Goal: Find specific page/section: Find specific page/section

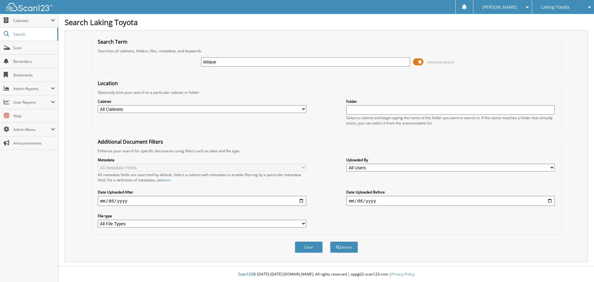
type input "letique"
click at [330, 241] on button "Search" at bounding box center [344, 246] width 28 height 11
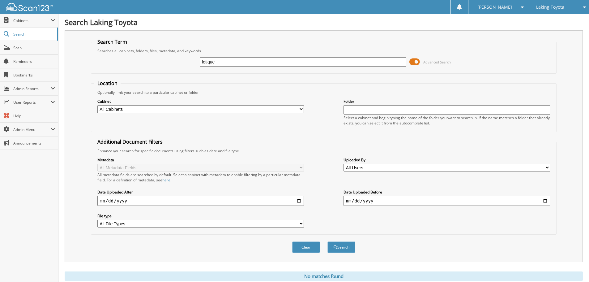
drag, startPoint x: 221, startPoint y: 61, endPoint x: 188, endPoint y: 59, distance: 33.1
click at [184, 61] on div "letique Advanced Search" at bounding box center [323, 61] width 459 height 17
type input "leticque"
click at [327, 241] on button "Search" at bounding box center [341, 246] width 28 height 11
drag, startPoint x: 228, startPoint y: 58, endPoint x: 158, endPoint y: 61, distance: 70.2
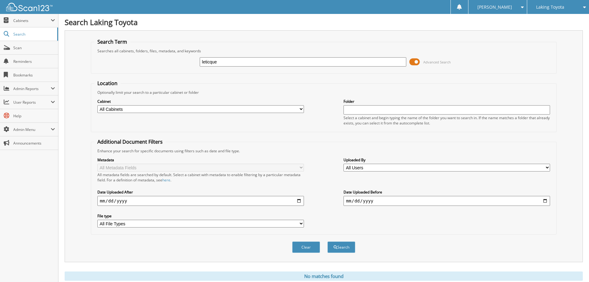
click at [154, 61] on div "leticque Advanced Search" at bounding box center [323, 61] width 459 height 17
type input "[PERSON_NAME]"
click at [327, 241] on button "Search" at bounding box center [341, 246] width 28 height 11
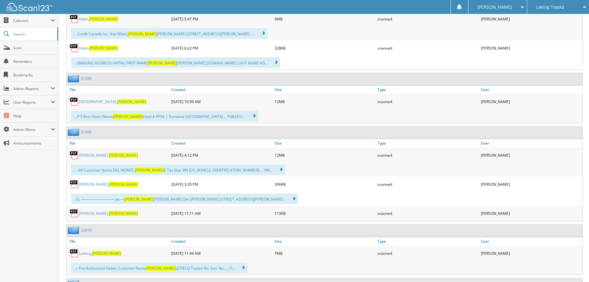
scroll to position [856, 0]
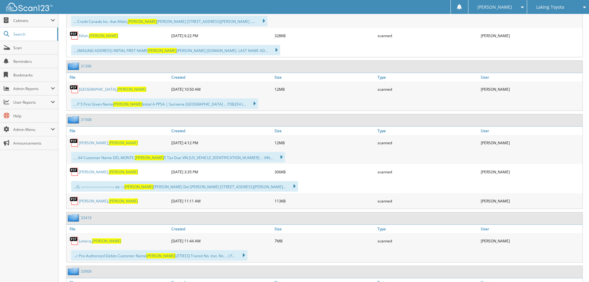
click at [86, 240] on link "[PERSON_NAME]" at bounding box center [100, 240] width 42 height 5
click at [85, 242] on link "[PERSON_NAME]" at bounding box center [100, 240] width 42 height 5
click at [90, 242] on link "[PERSON_NAME]" at bounding box center [100, 240] width 42 height 5
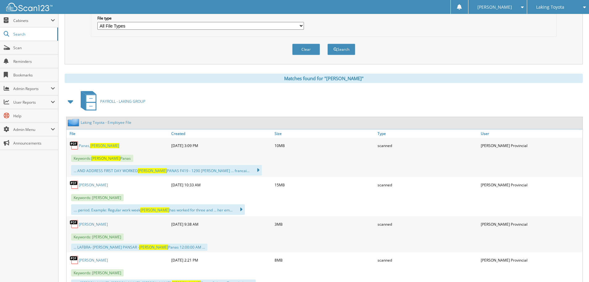
scroll to position [0, 0]
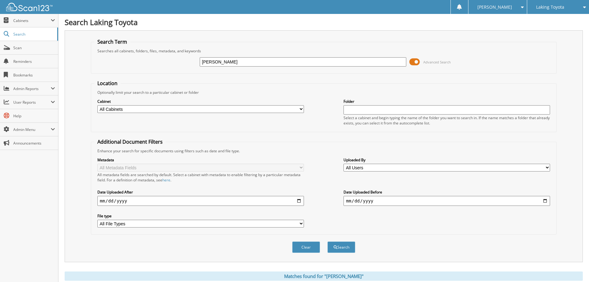
drag, startPoint x: 234, startPoint y: 62, endPoint x: 113, endPoint y: 63, distance: 120.9
click at [113, 63] on div "[PERSON_NAME] Advanced Search" at bounding box center [323, 61] width 459 height 17
type input "letiecq"
click at [327, 241] on button "Search" at bounding box center [341, 246] width 28 height 11
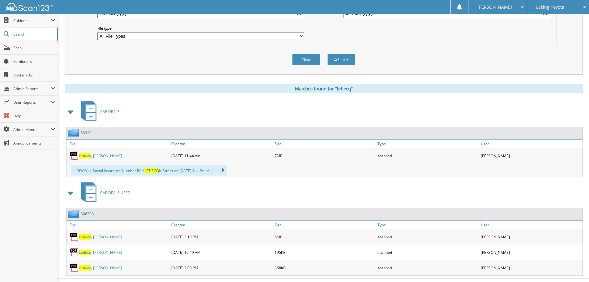
scroll to position [200, 0]
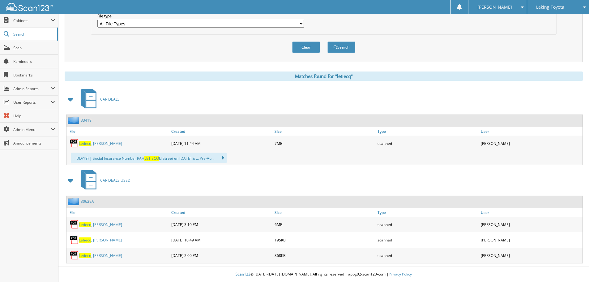
click at [97, 225] on link "[PERSON_NAME]" at bounding box center [100, 224] width 43 height 5
